Goal: Task Accomplishment & Management: Complete application form

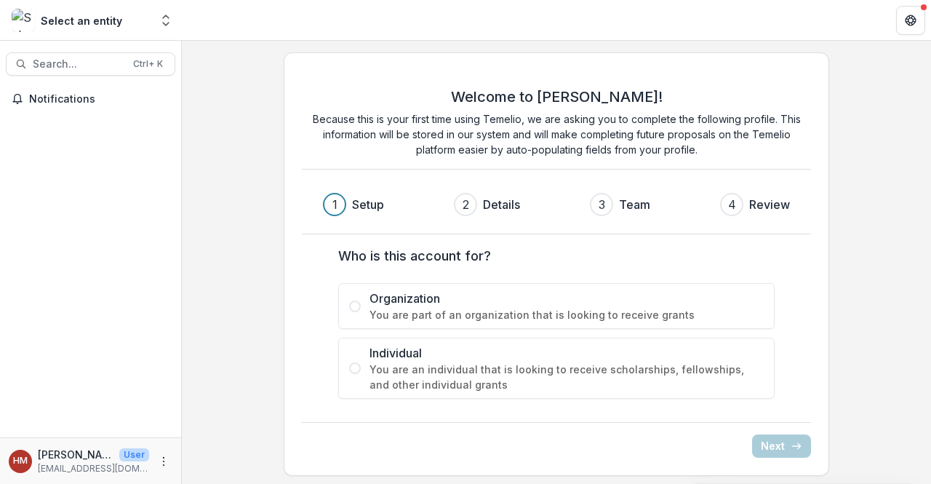
scroll to position [1, 0]
click at [495, 309] on span "You are part of an organization that is looking to receive grants" at bounding box center [567, 313] width 394 height 15
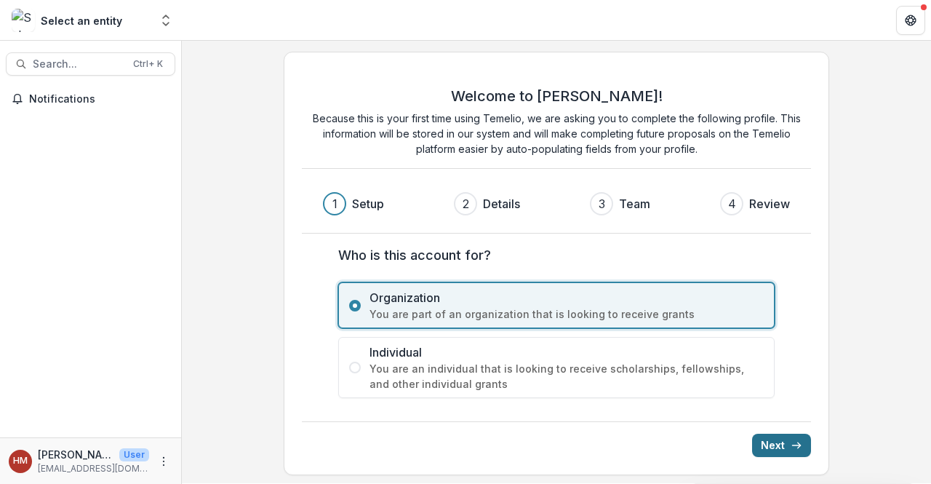
click at [797, 440] on icon "submit" at bounding box center [797, 445] width 12 height 12
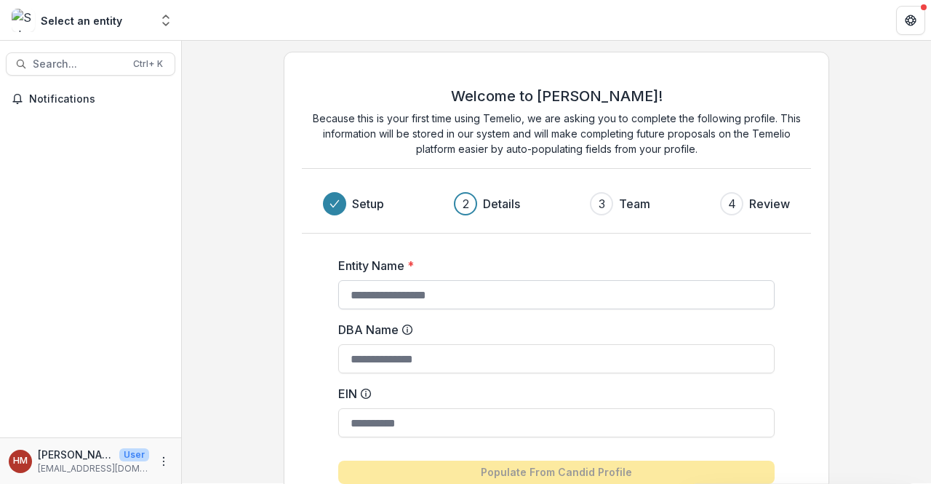
click at [524, 289] on input "Entity Name *" at bounding box center [556, 294] width 436 height 29
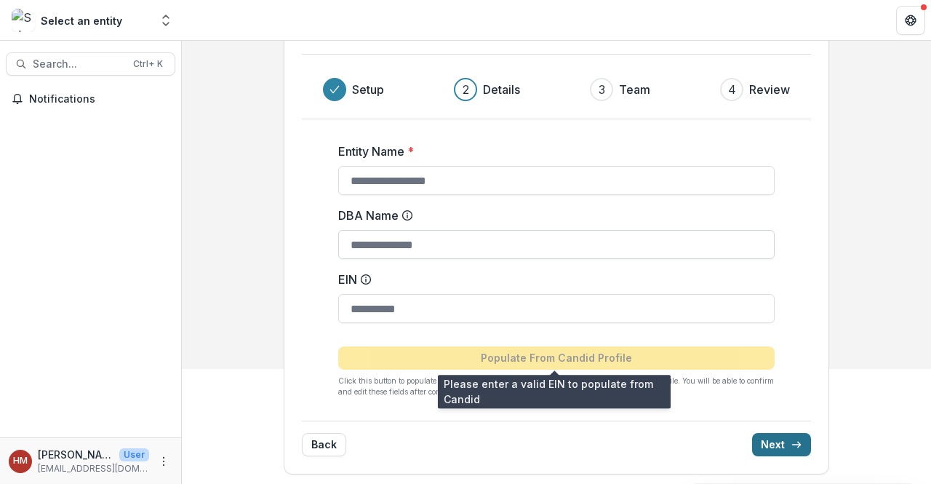
scroll to position [0, 0]
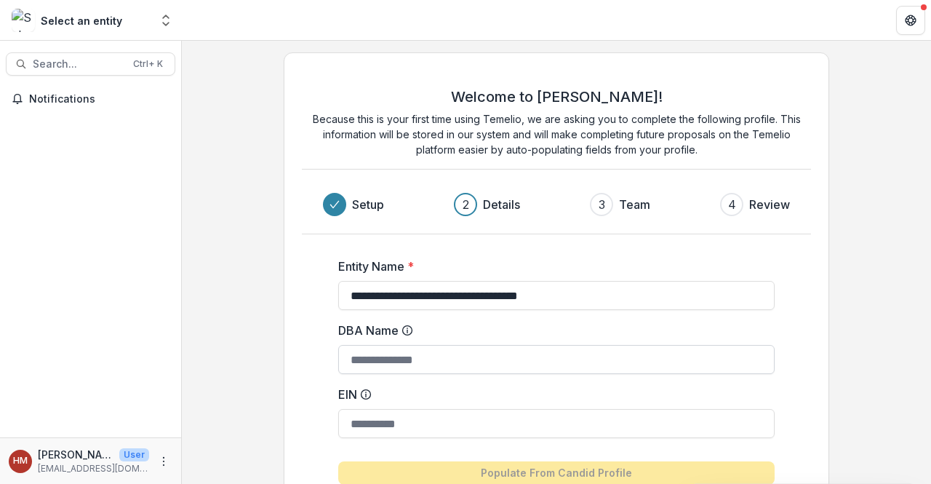
type input "**********"
click at [471, 364] on input "DBA Name" at bounding box center [556, 359] width 436 height 29
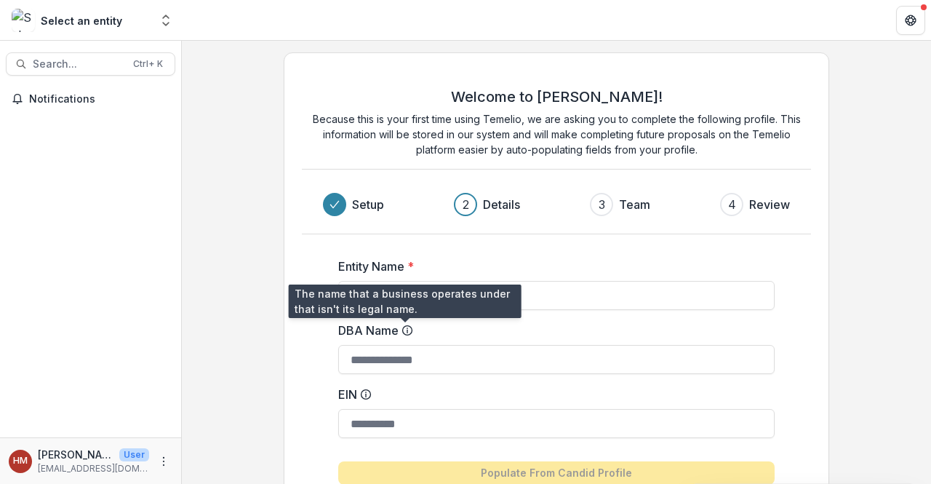
click at [406, 329] on icon at bounding box center [408, 330] width 12 height 12
click at [406, 345] on input "DBA Name" at bounding box center [556, 359] width 436 height 29
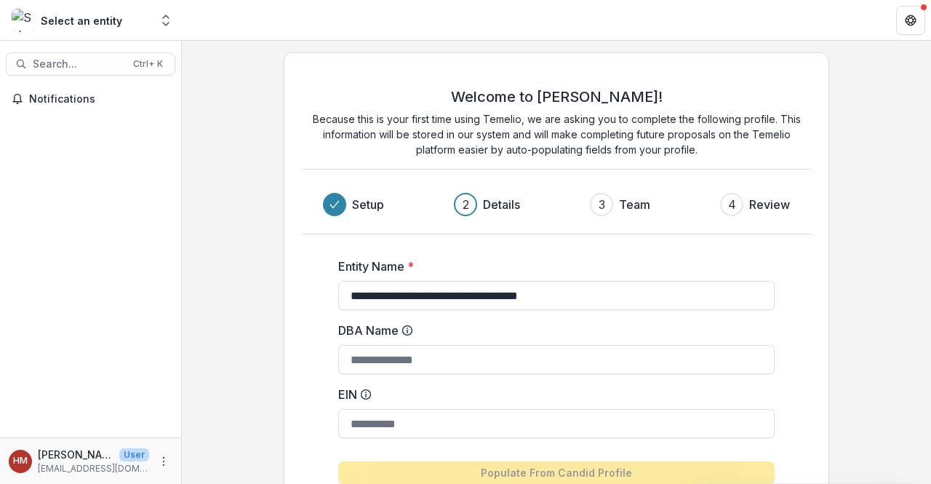
click at [406, 329] on icon at bounding box center [408, 330] width 12 height 12
click at [406, 345] on input "DBA Name" at bounding box center [556, 359] width 436 height 29
click at [403, 329] on icon at bounding box center [408, 330] width 12 height 12
click at [403, 345] on input "DBA Name" at bounding box center [556, 359] width 436 height 29
click at [363, 330] on label "DBA Name" at bounding box center [552, 330] width 428 height 17
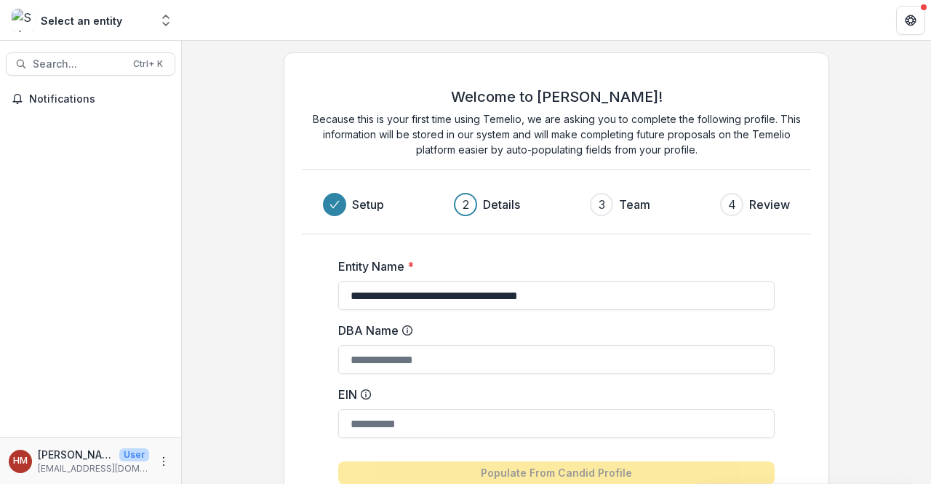
click at [363, 345] on input "DBA Name" at bounding box center [556, 359] width 436 height 29
drag, startPoint x: 329, startPoint y: 327, endPoint x: 431, endPoint y: 334, distance: 102.8
click at [431, 334] on div "**********" at bounding box center [556, 379] width 509 height 290
copy label "DBA Name"
click at [530, 86] on div "Welcome to [PERSON_NAME]! Because this is your first time using Temelio, we are…" at bounding box center [556, 153] width 509 height 164
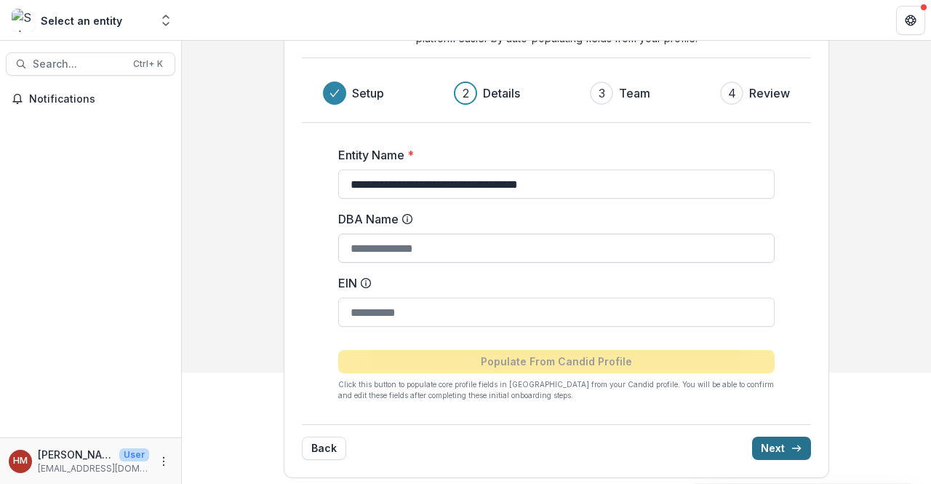
scroll to position [115, 0]
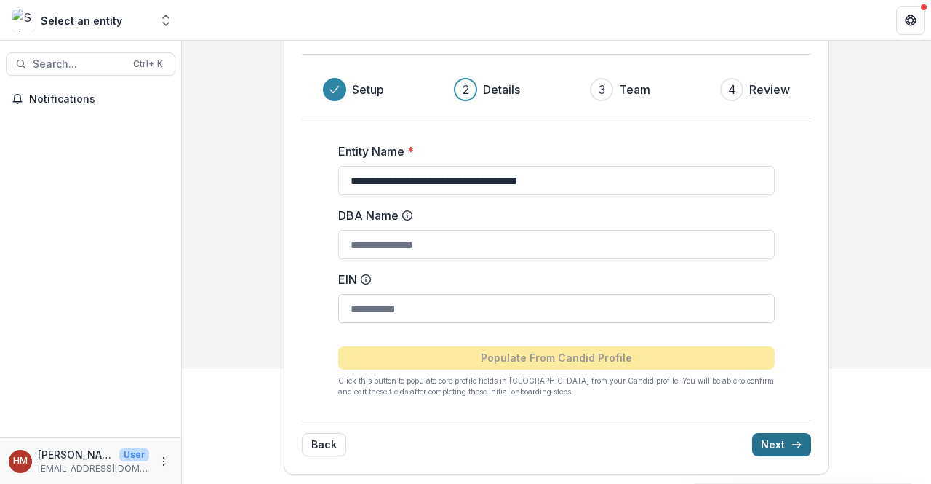
click at [436, 306] on input "EIN" at bounding box center [556, 308] width 436 height 29
click at [436, 314] on input "EIN" at bounding box center [556, 308] width 436 height 29
paste input "**********"
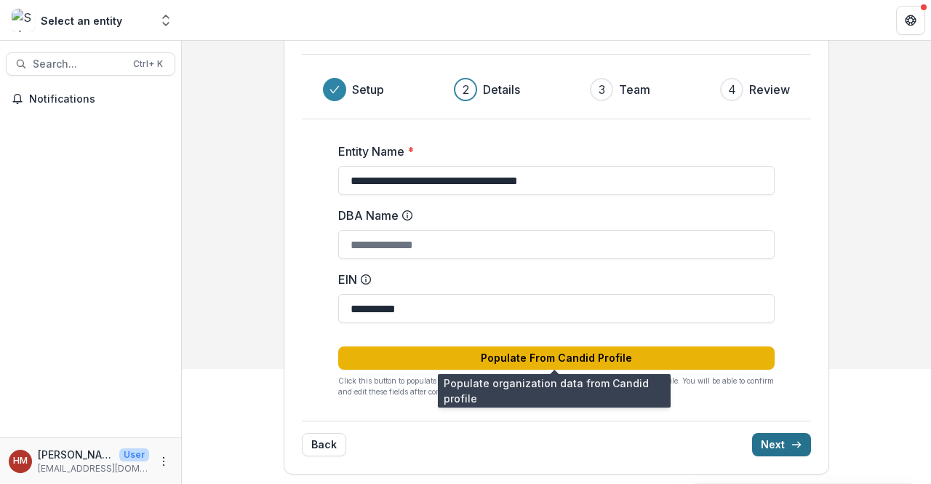
type input "**********"
click at [496, 349] on button "Populate From Candid Profile" at bounding box center [556, 357] width 436 height 23
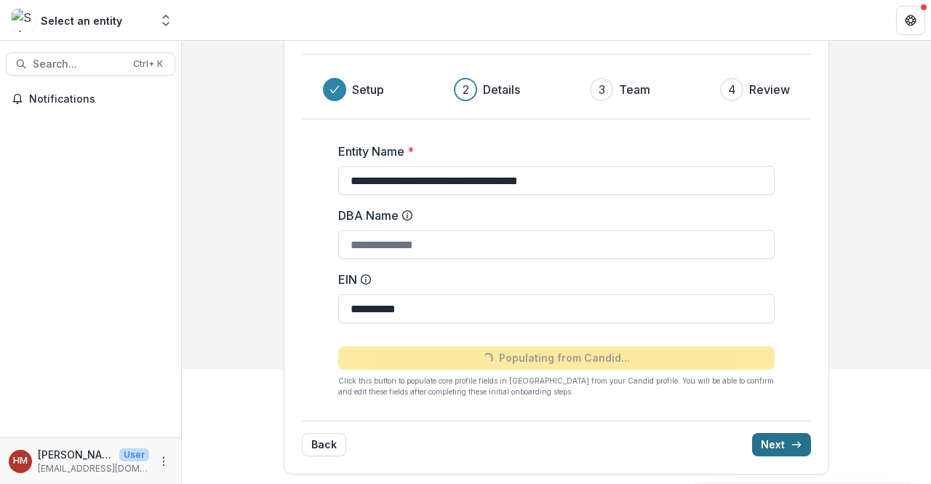
type input "**********"
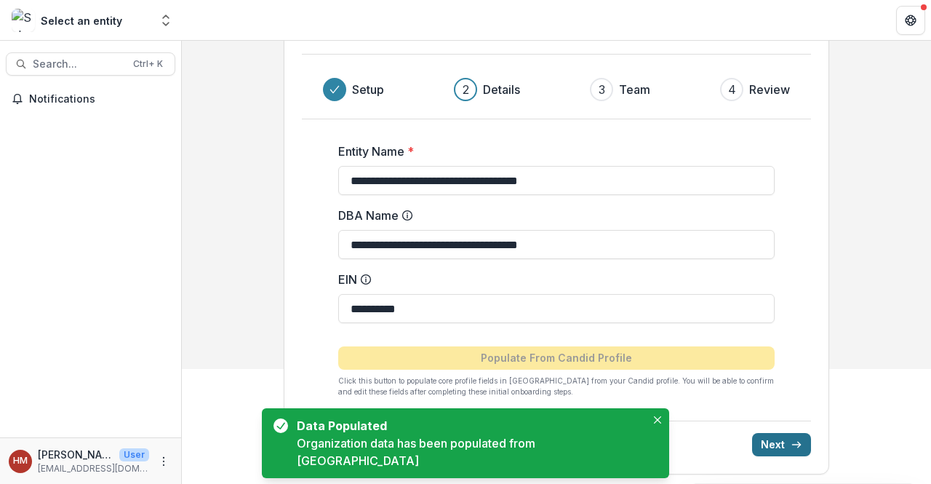
click at [770, 440] on button "Next" at bounding box center [781, 444] width 59 height 23
